Goal: Information Seeking & Learning: Learn about a topic

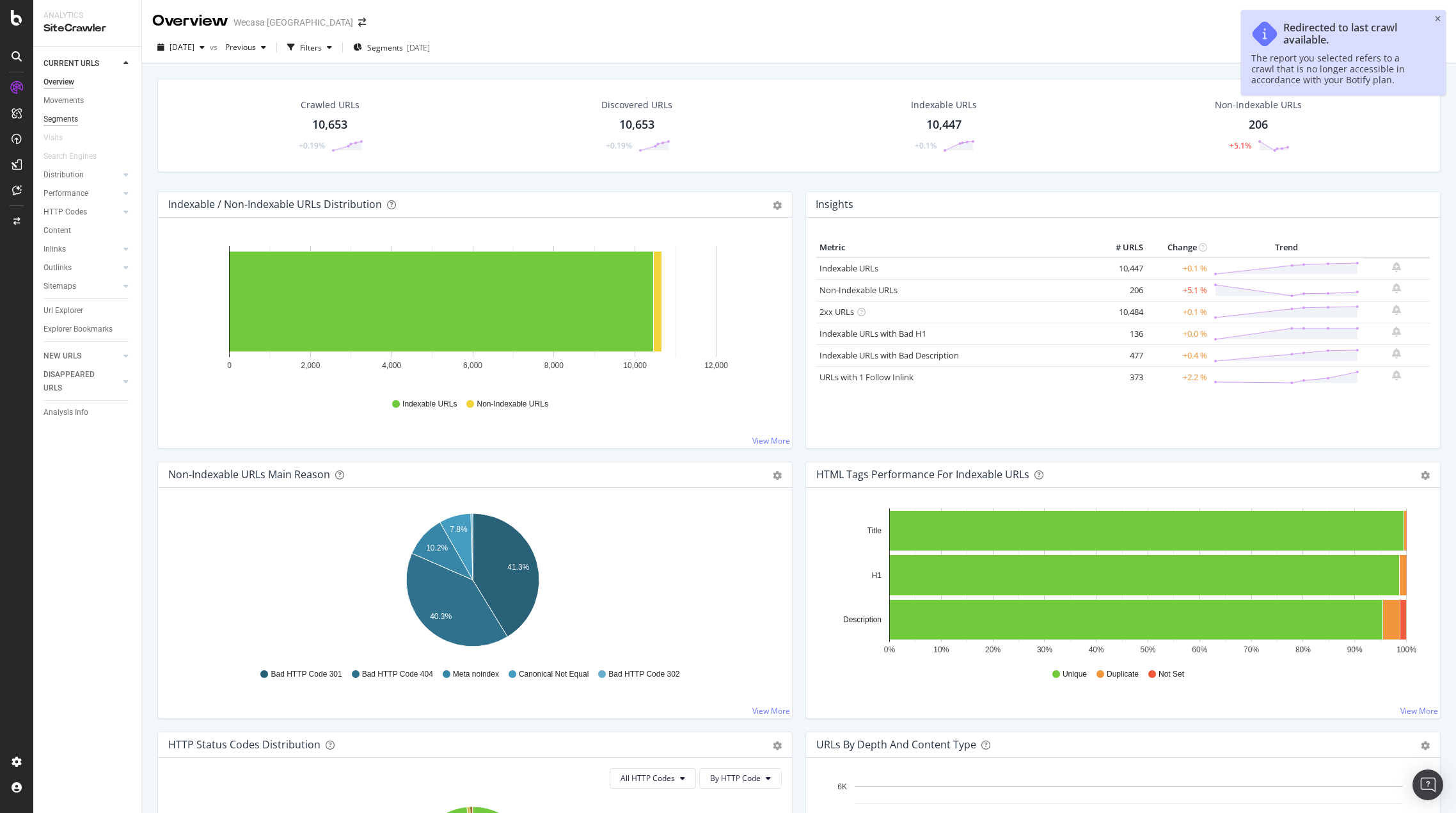
click at [65, 114] on div "Segments" at bounding box center [61, 119] width 34 height 13
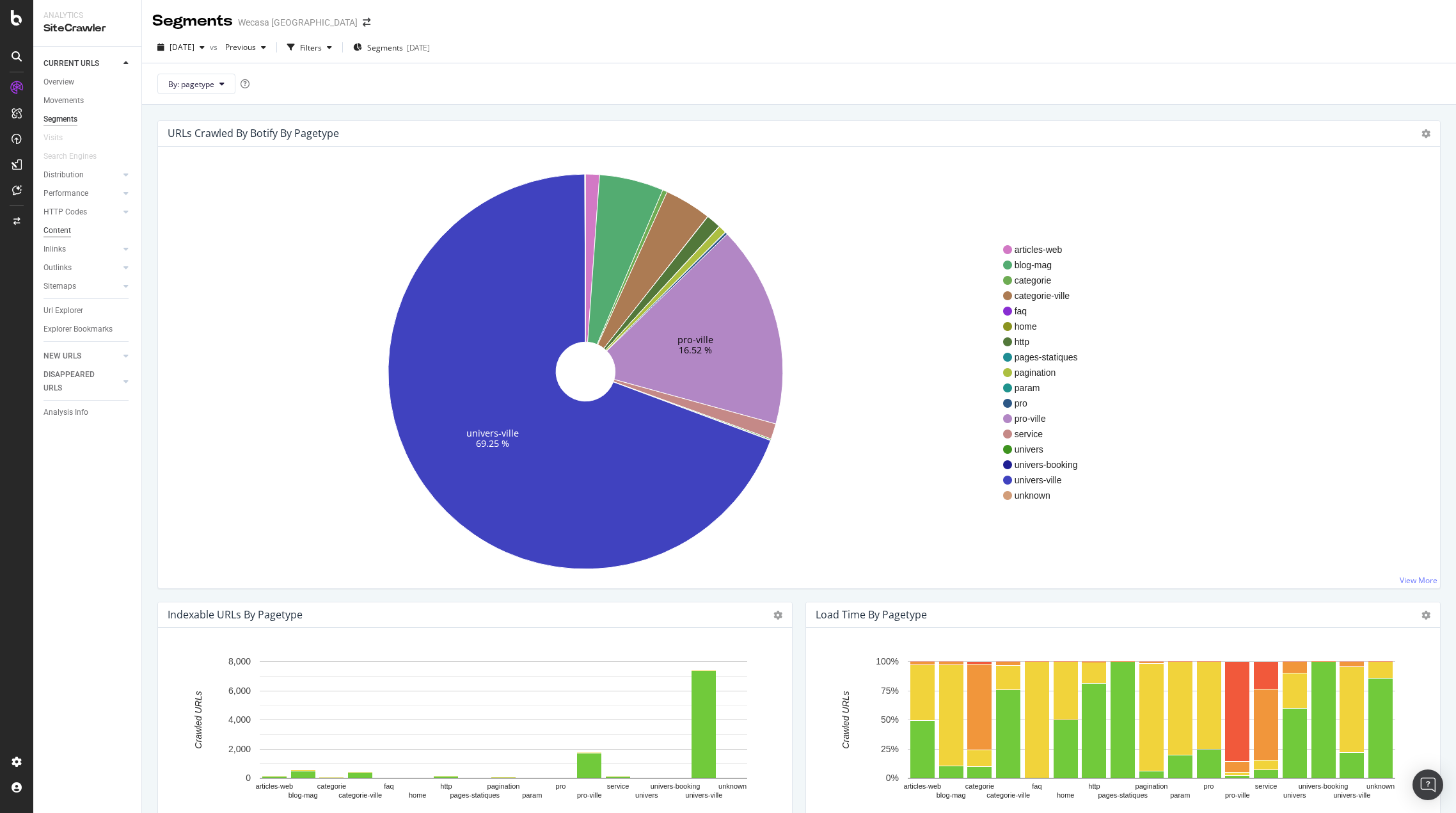
click at [59, 227] on div "Content" at bounding box center [57, 231] width 28 height 13
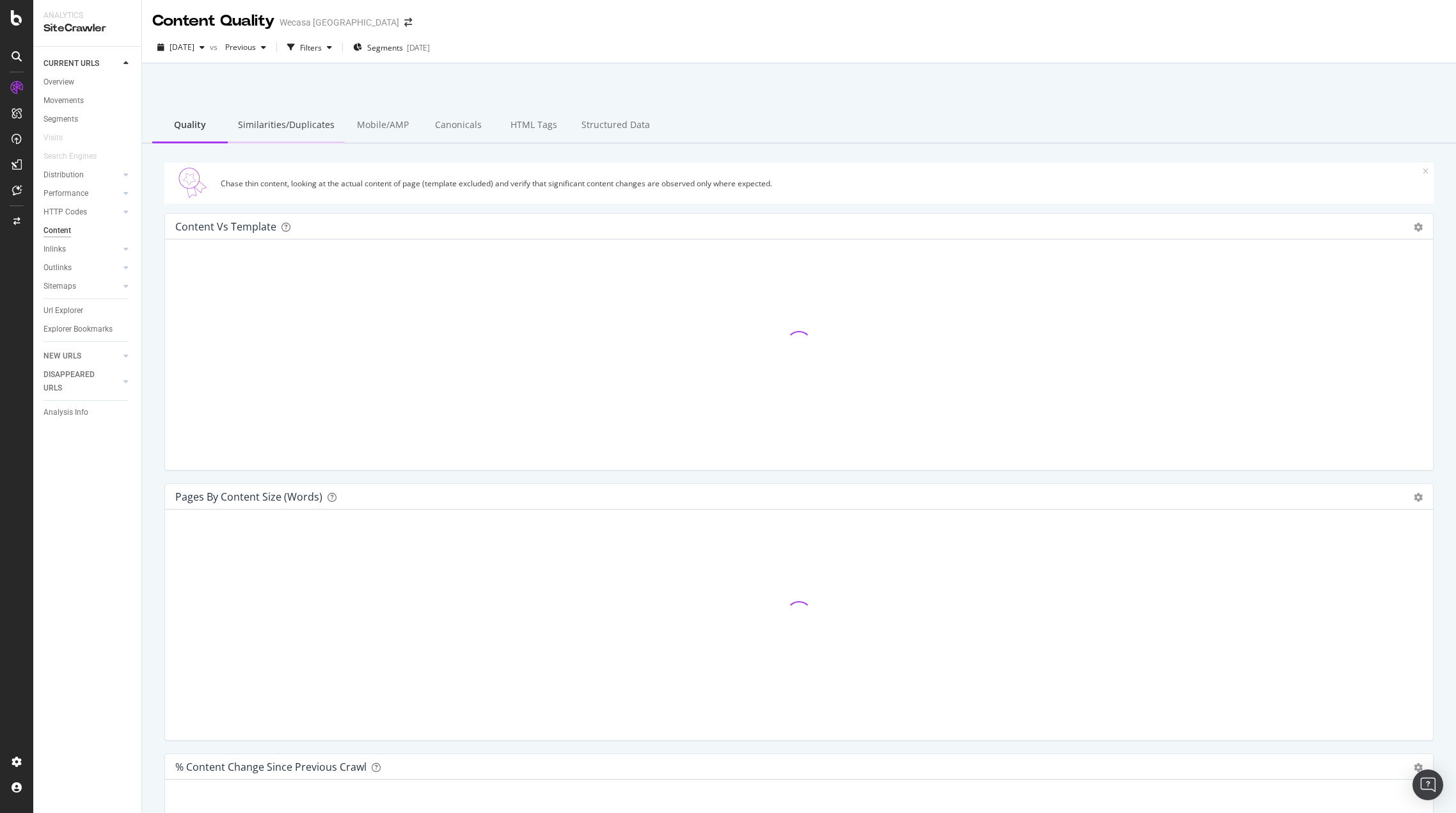
click at [309, 108] on div "Similarities/Duplicates" at bounding box center [286, 125] width 117 height 35
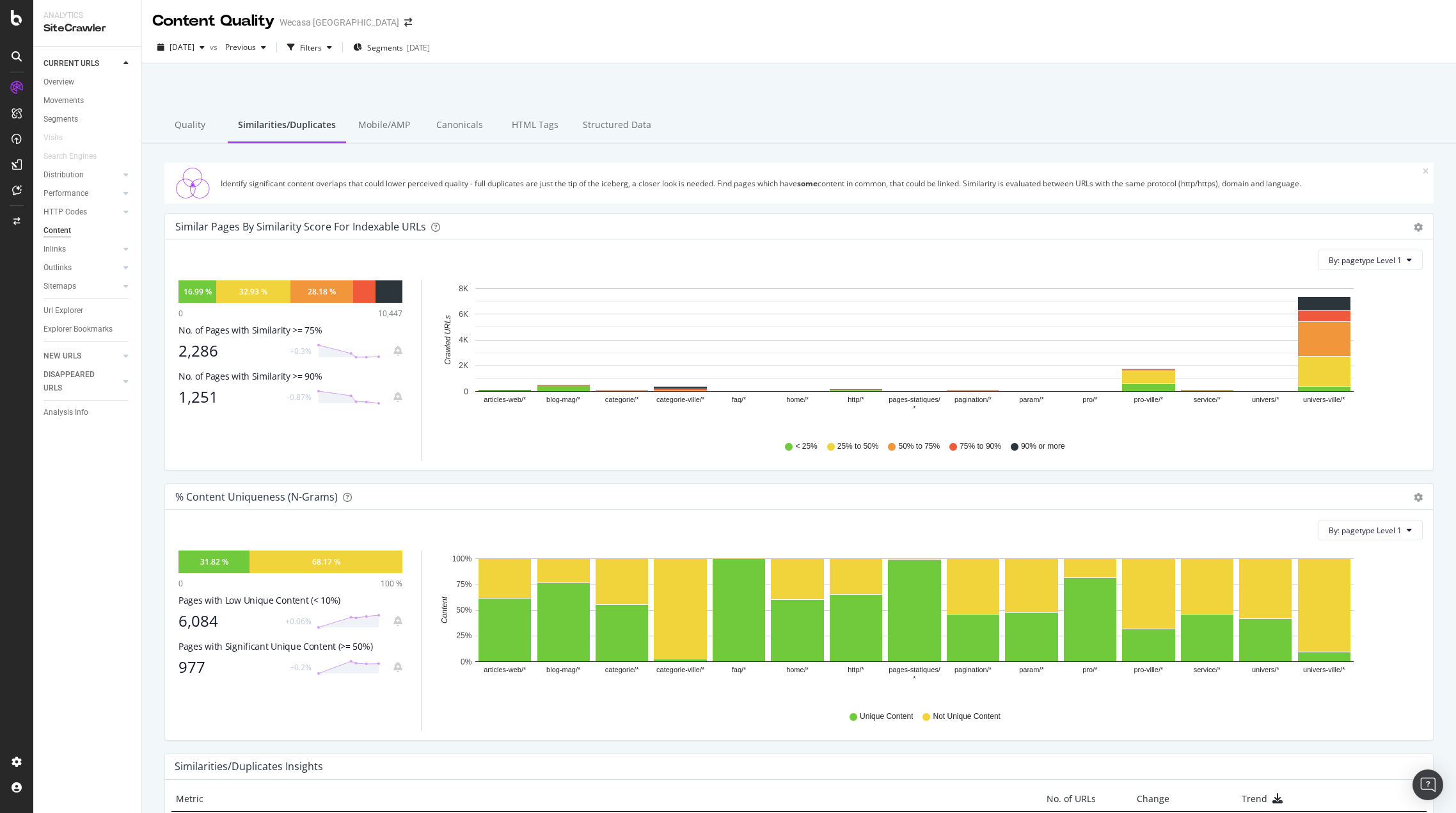
click at [1417, 226] on div "Similar Pages by Similarity Score For Indexable URLs Pie Chart (by Percentage) …" at bounding box center [799, 226] width 1268 height 26
click at [1414, 225] on icon "gear" at bounding box center [1418, 227] width 9 height 9
click at [1370, 282] on span "Chart (by Percentage)" at bounding box center [1374, 275] width 116 height 17
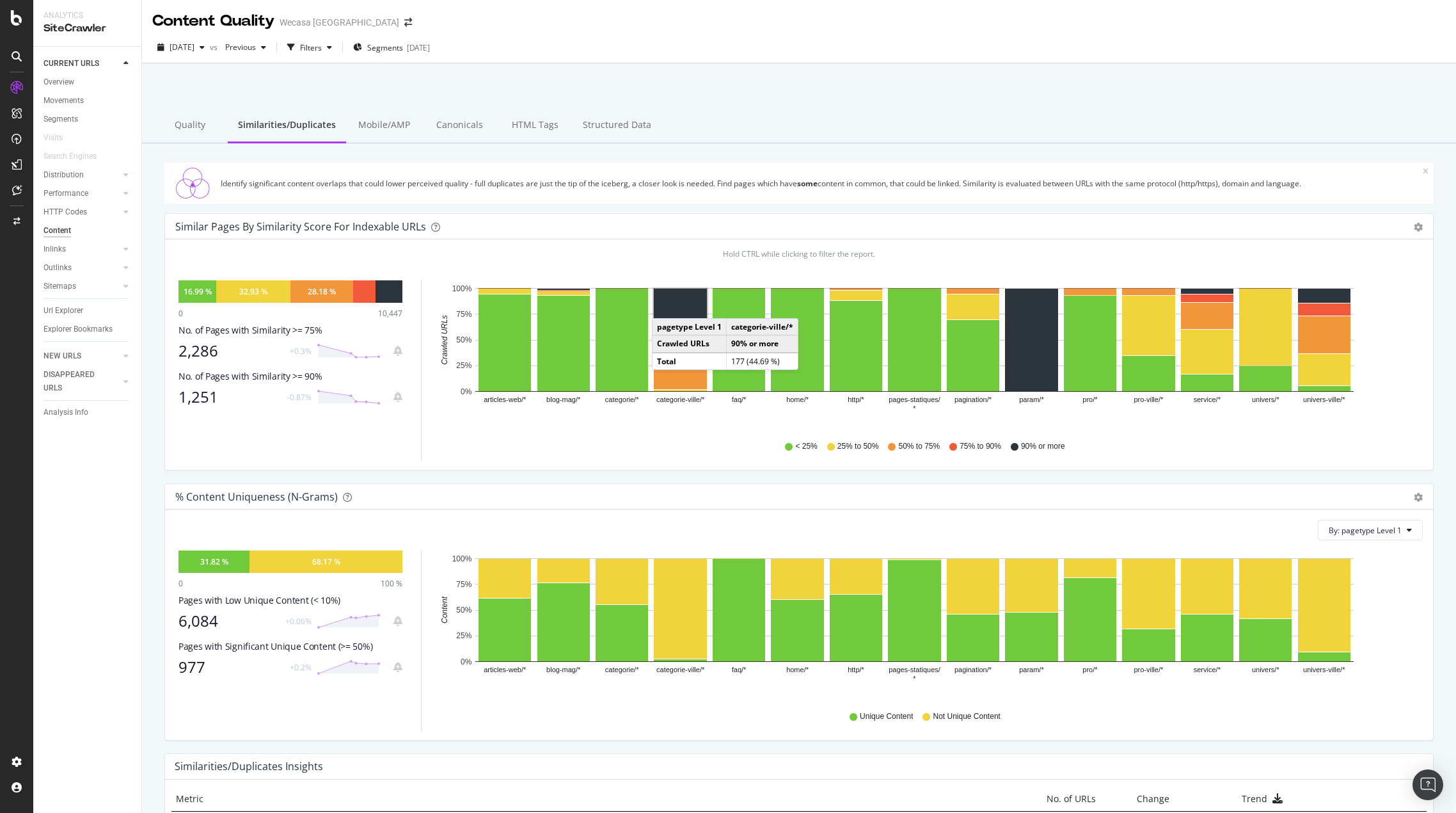
click at [666, 307] on rect "A chart." at bounding box center [680, 312] width 53 height 46
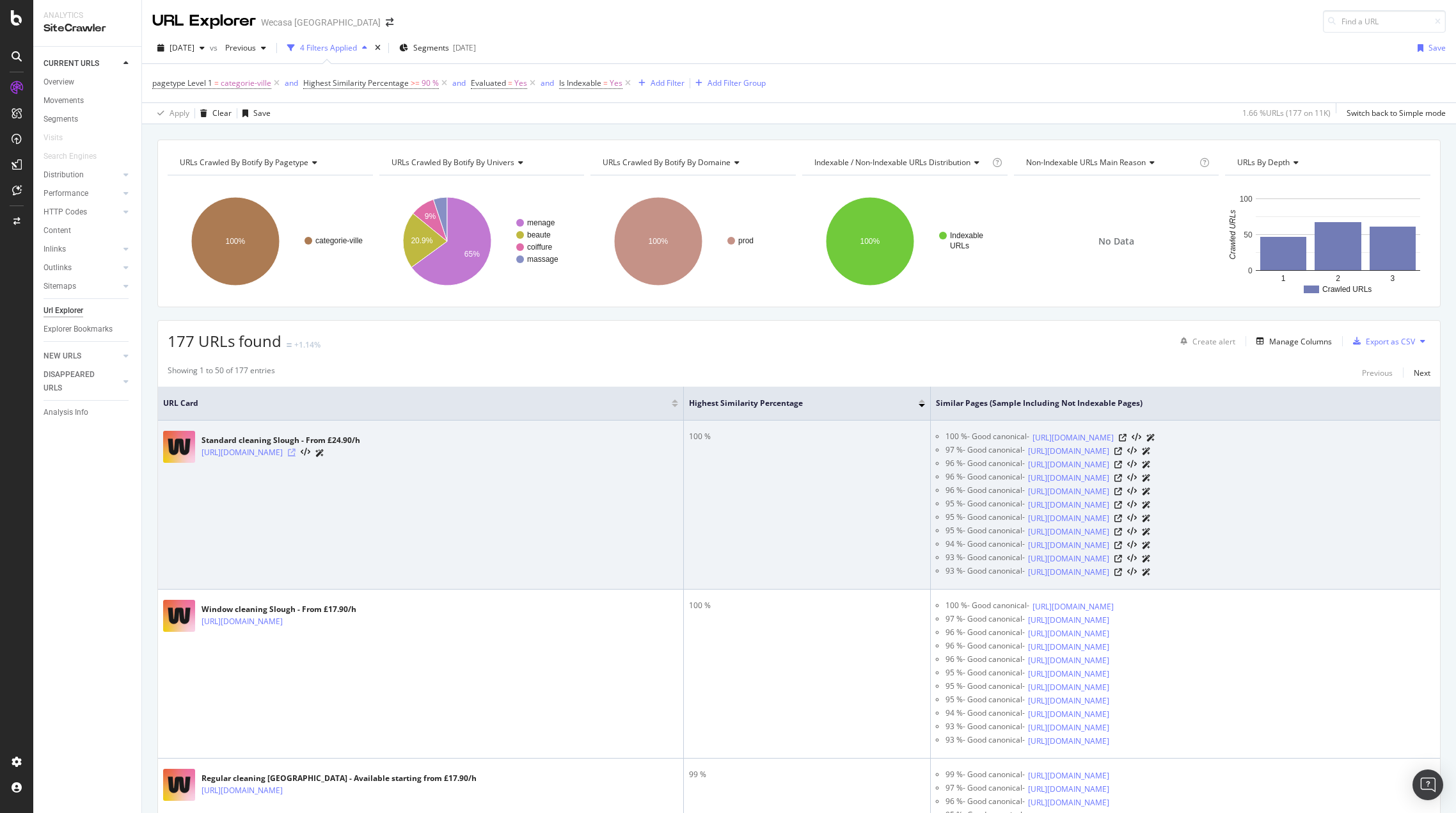
click at [295, 454] on icon at bounding box center [292, 453] width 8 height 8
click at [1127, 435] on icon at bounding box center [1123, 437] width 8 height 8
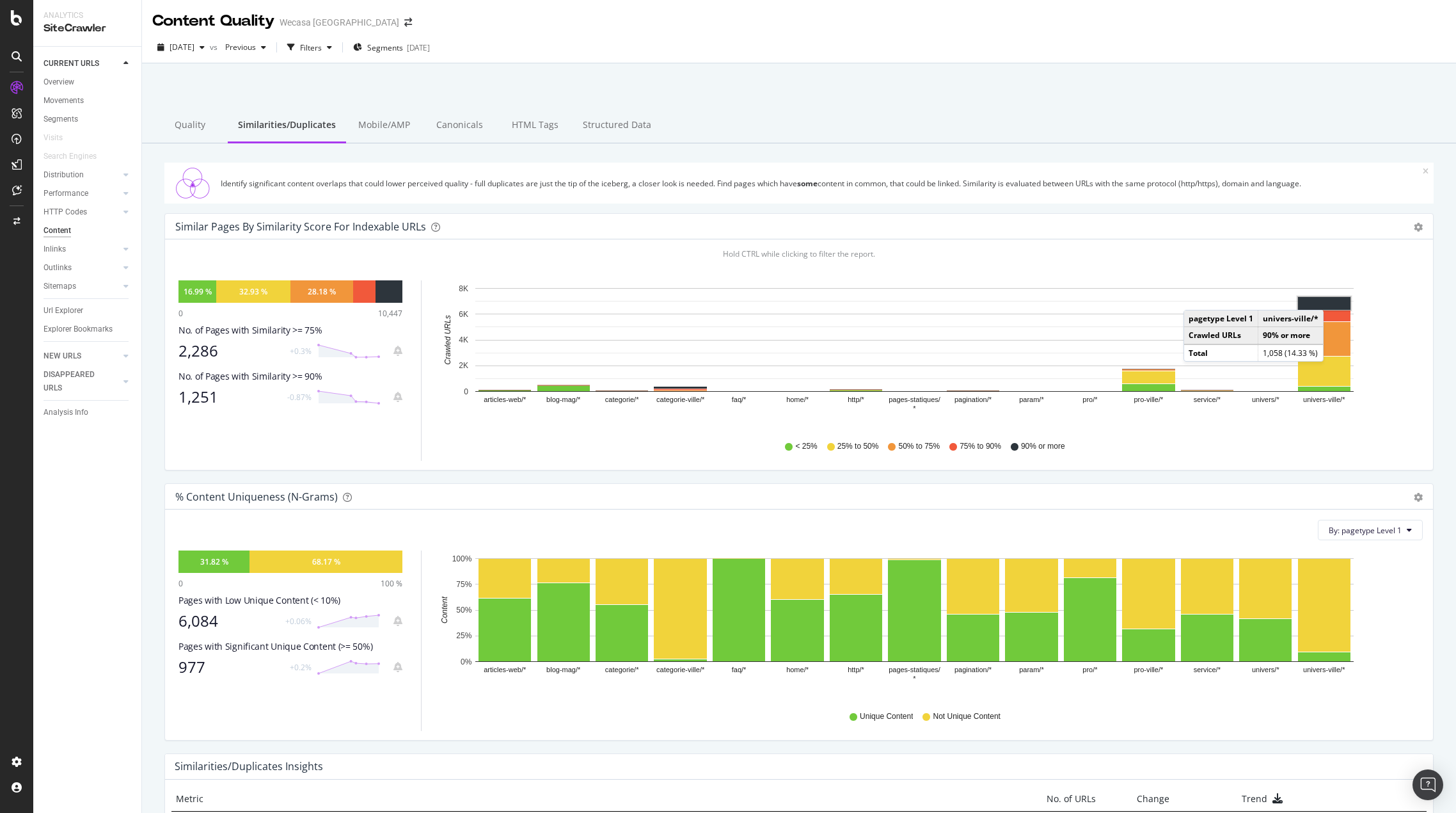
click at [1327, 297] on rect "A chart." at bounding box center [1325, 304] width 53 height 13
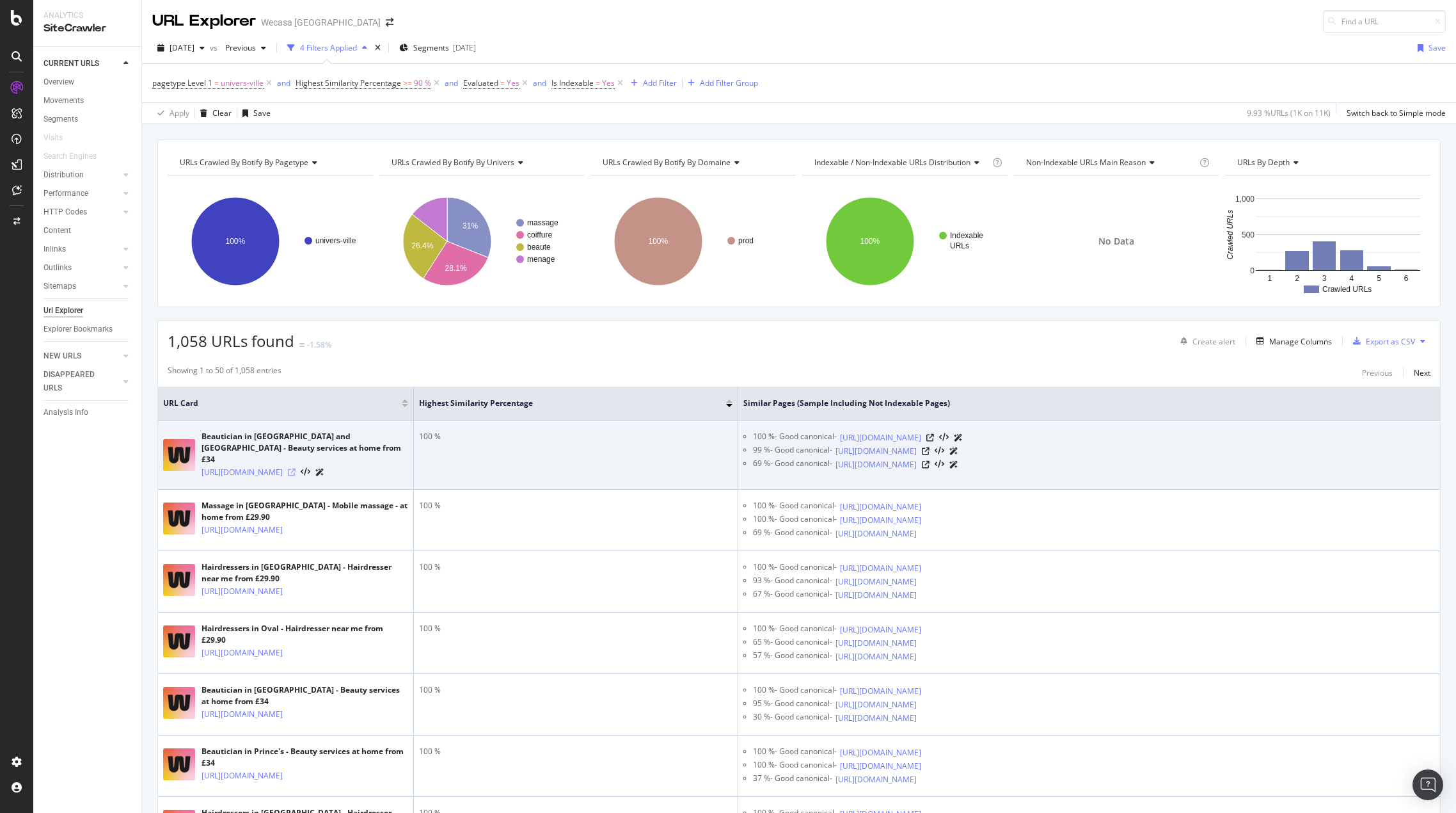
click at [295, 469] on icon at bounding box center [292, 473] width 8 height 8
click at [934, 434] on icon at bounding box center [930, 437] width 8 height 8
